Goal: Task Accomplishment & Management: Use online tool/utility

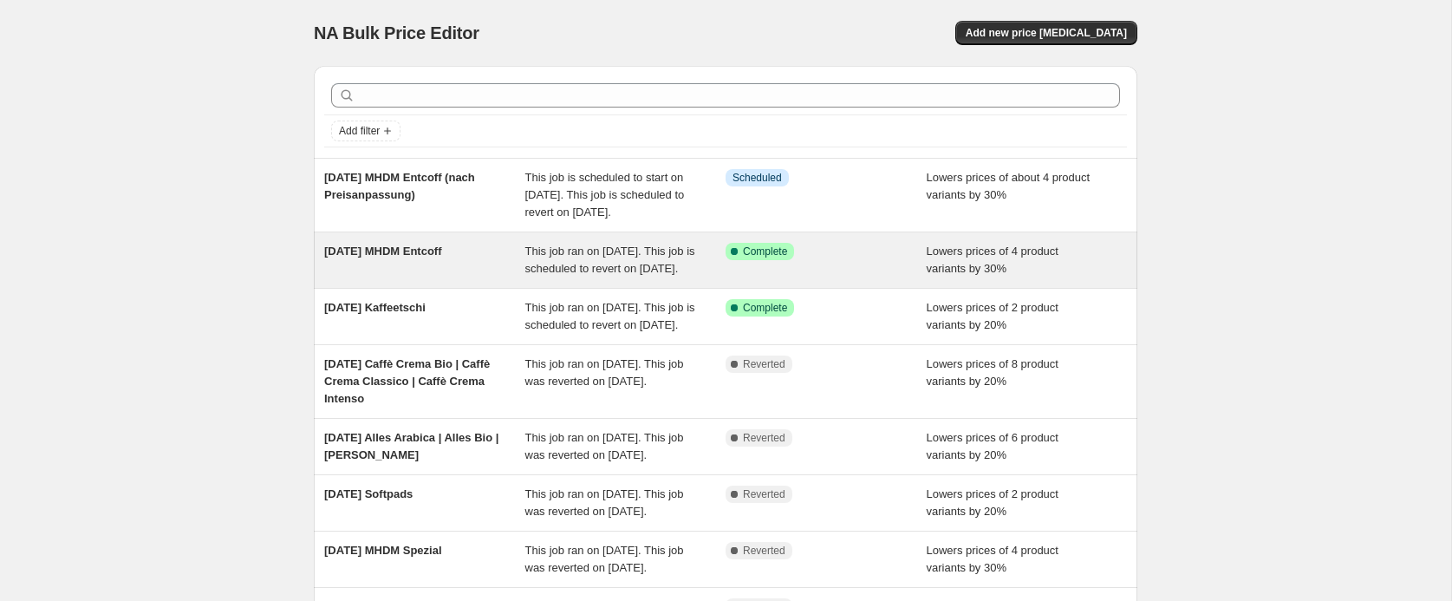
click at [632, 277] on div "This job ran on [DATE]. This job is scheduled to revert on [DATE]." at bounding box center [625, 260] width 201 height 35
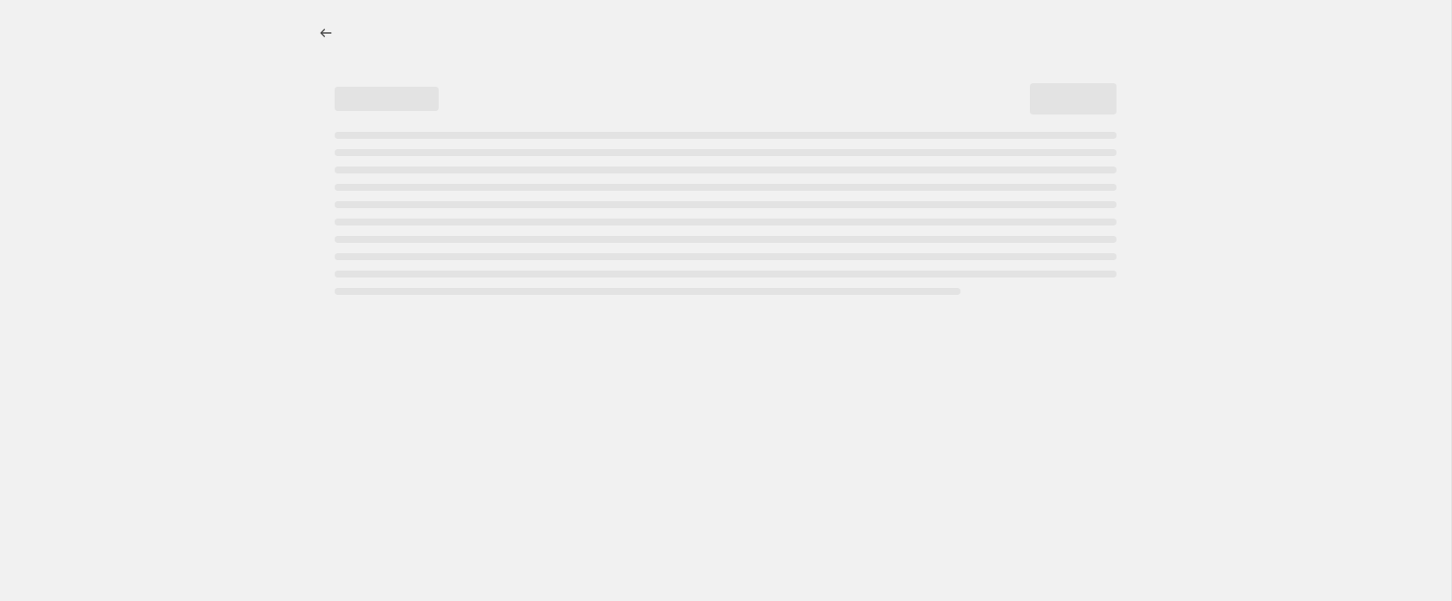
select select "percentage"
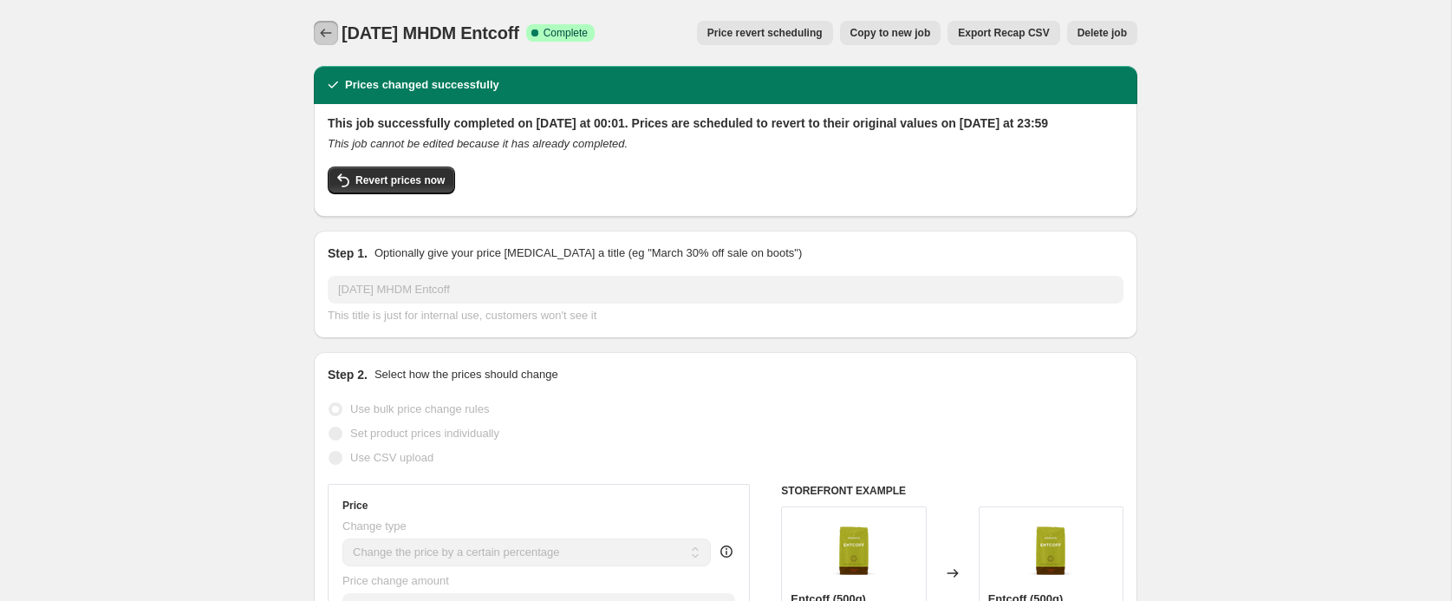
click at [328, 32] on icon "Price change jobs" at bounding box center [325, 32] width 17 height 17
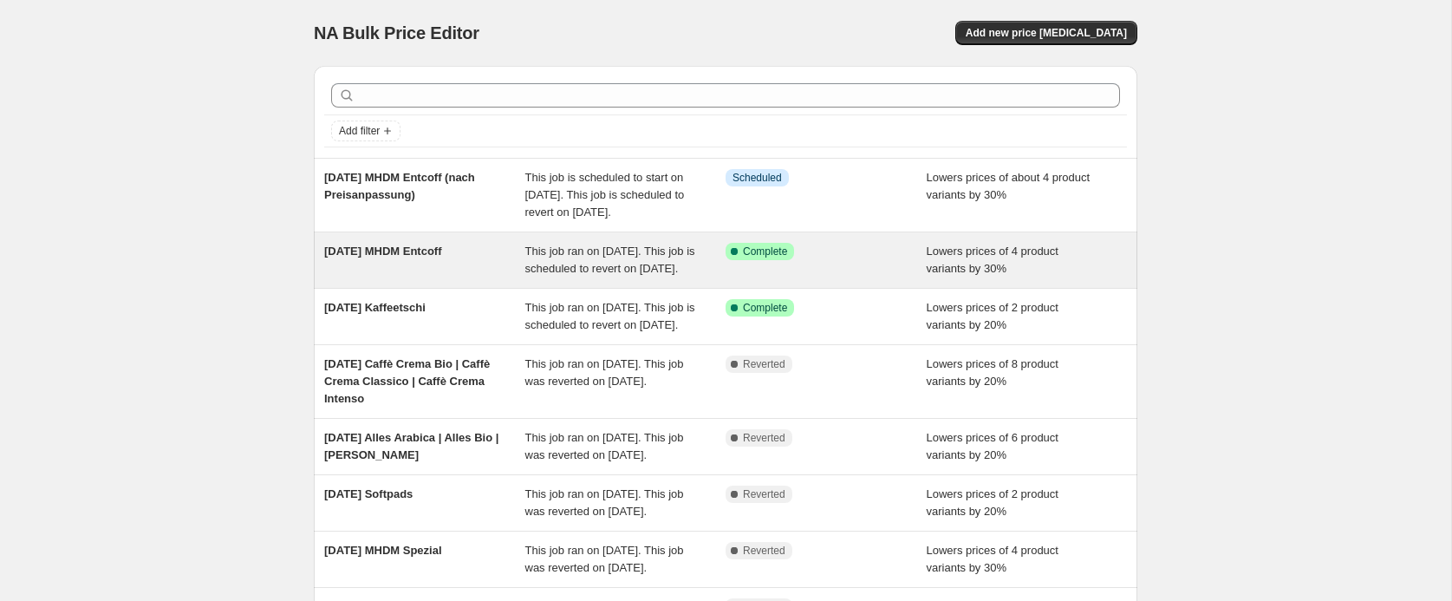
click at [510, 277] on div "[DATE] MHDM Entcoff" at bounding box center [424, 260] width 201 height 35
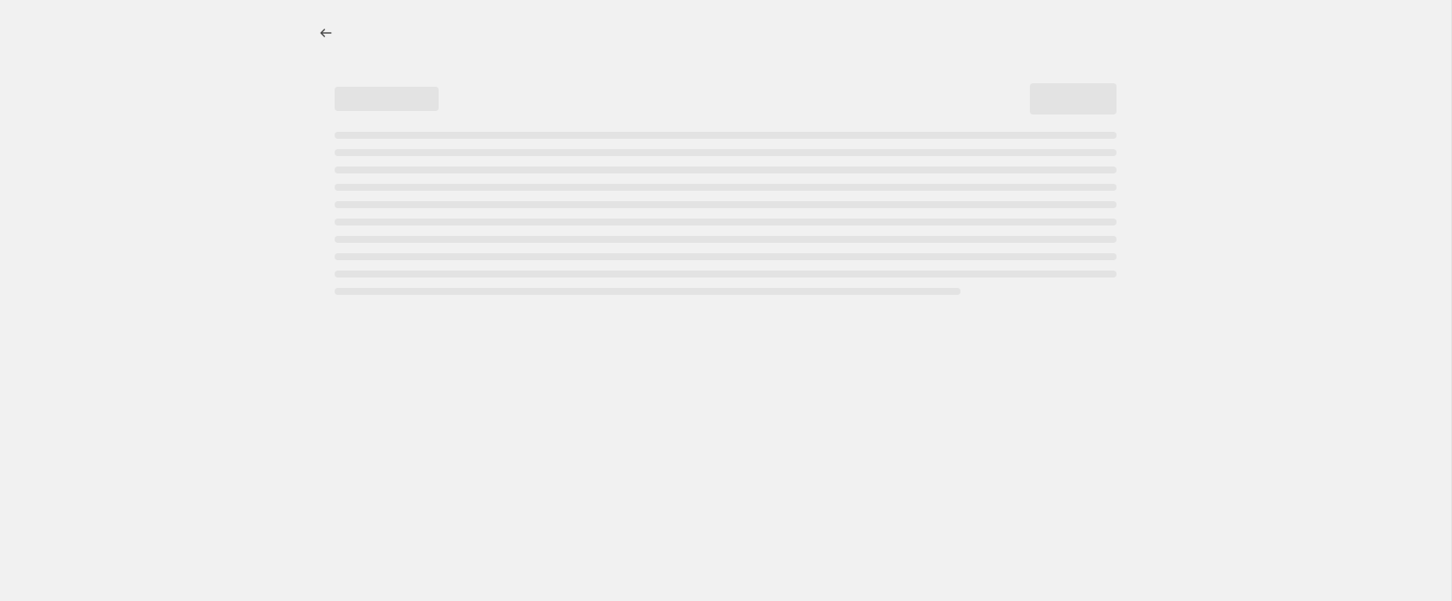
select select "percentage"
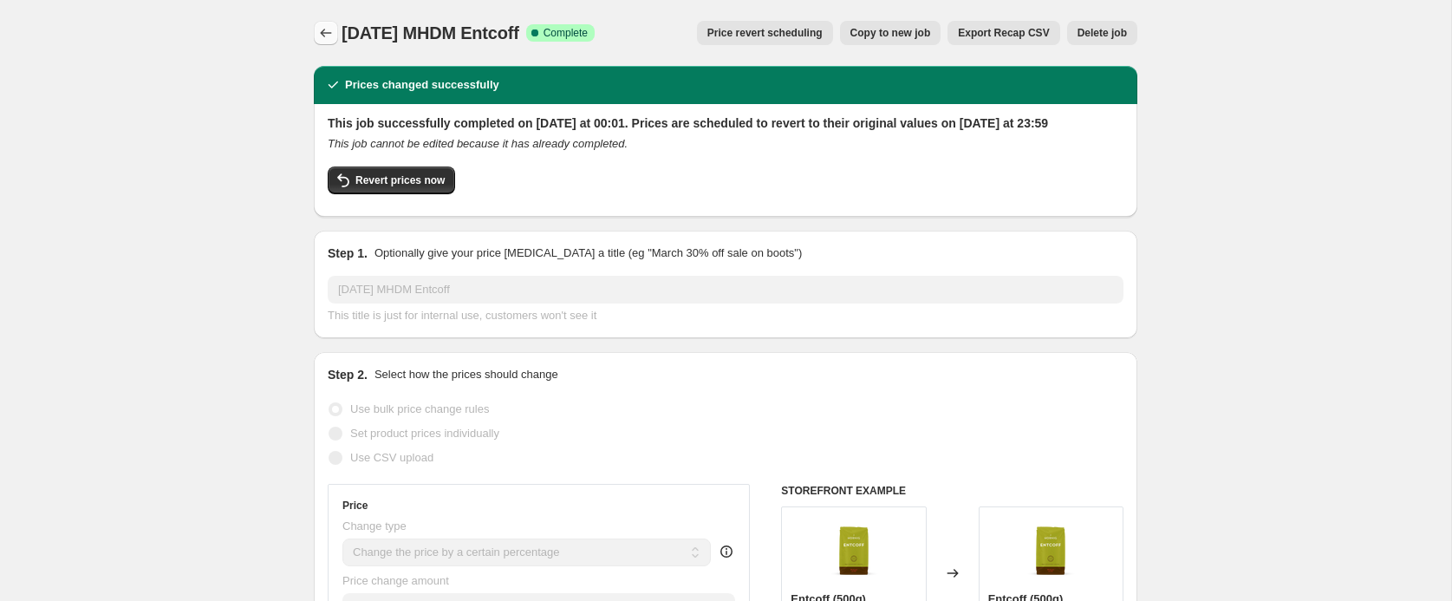
click at [326, 30] on icon "Price change jobs" at bounding box center [325, 32] width 17 height 17
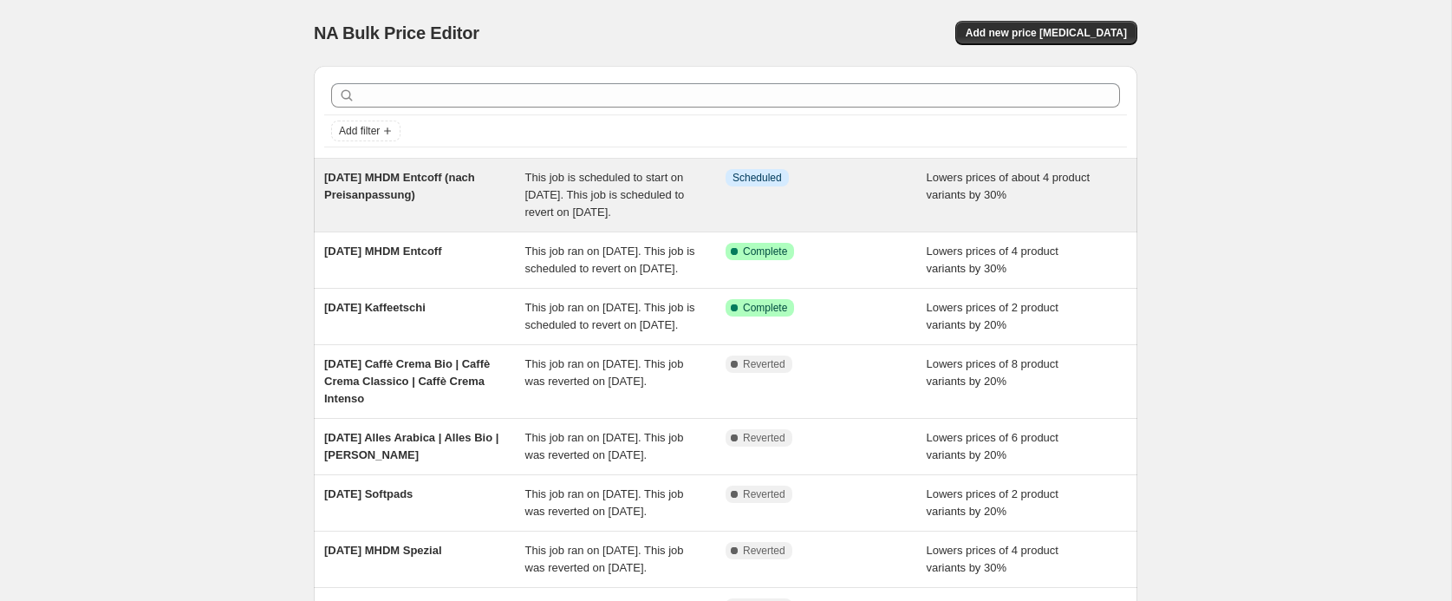
click at [477, 197] on div "[DATE] MHDM Entcoff (nach Preisanpassung)" at bounding box center [424, 195] width 201 height 52
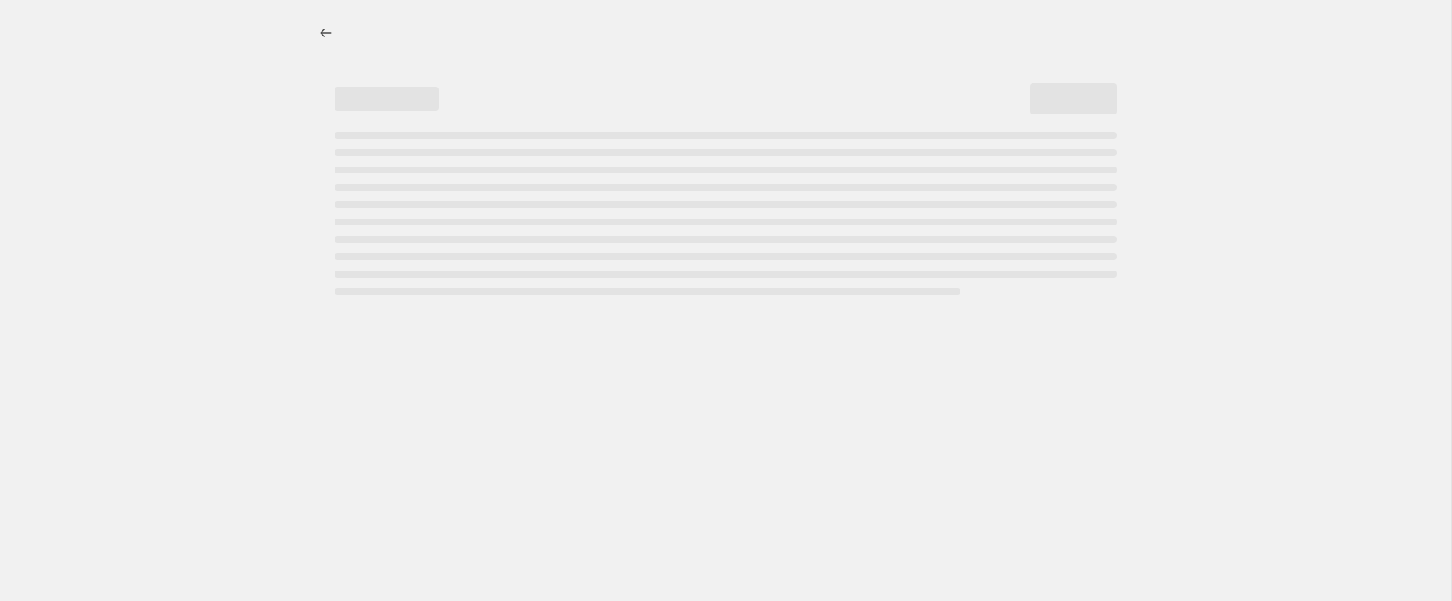
select select "percentage"
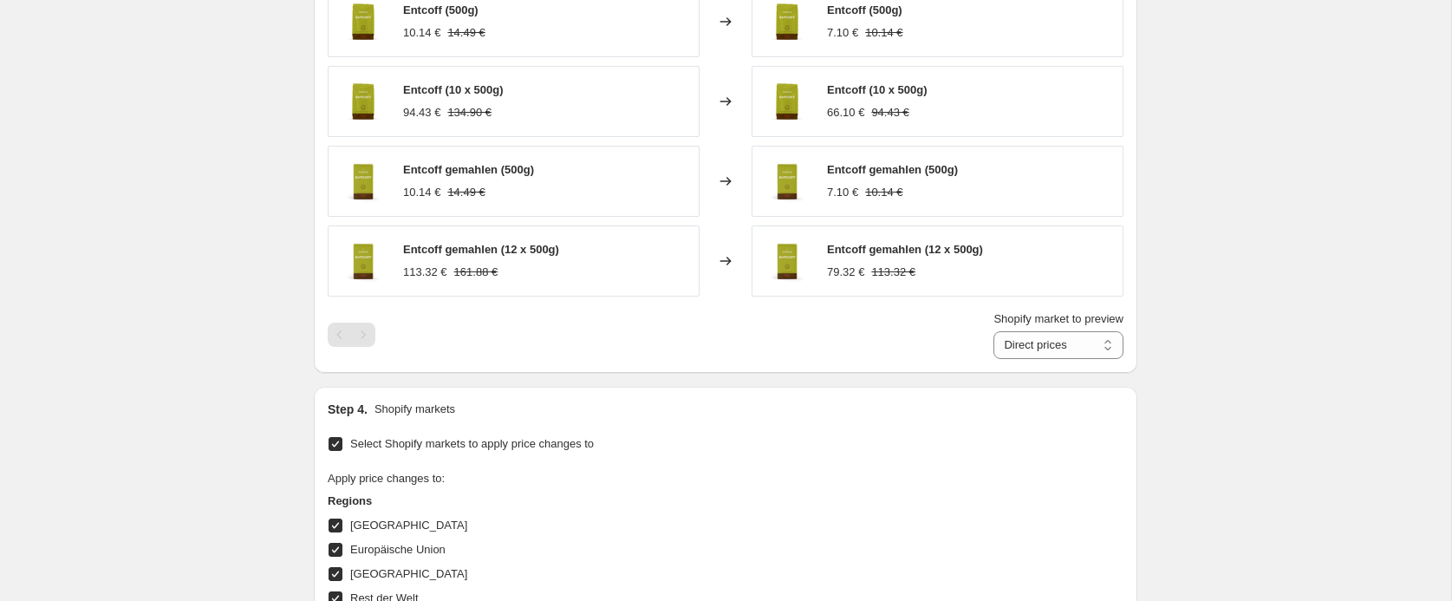
scroll to position [1936, 0]
